Goal: Task Accomplishment & Management: Manage account settings

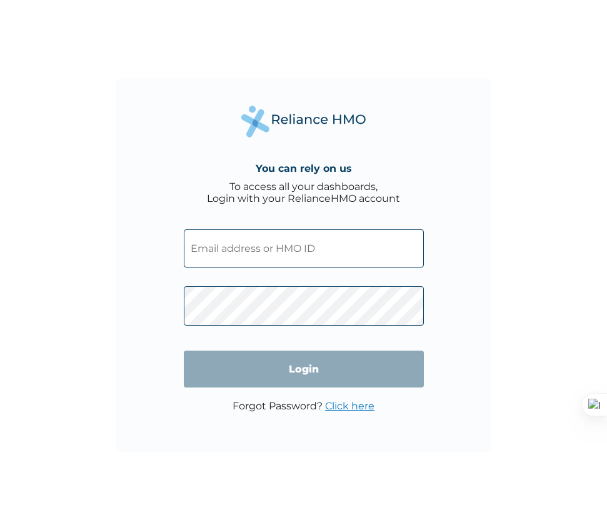
click at [298, 246] on input "text" at bounding box center [304, 249] width 240 height 38
type input "mukhtarapril2000@gmail.com"
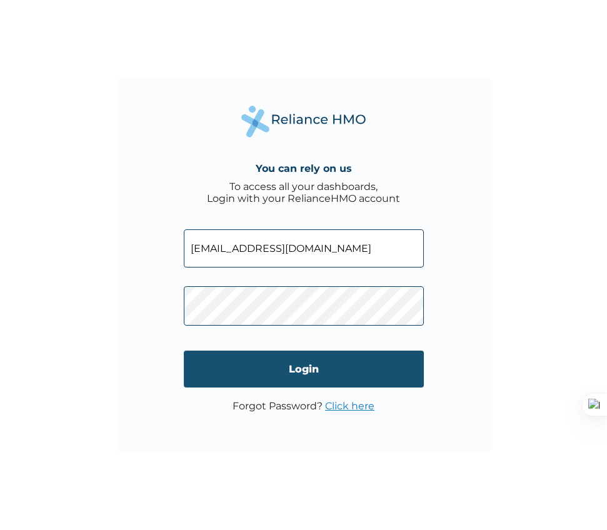
click at [299, 381] on input "Login" at bounding box center [304, 369] width 240 height 37
